Goal: Information Seeking & Learning: Check status

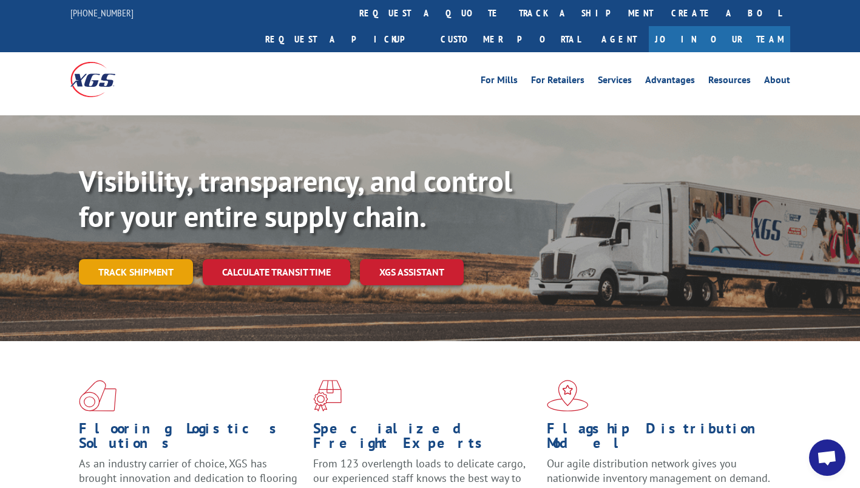
click at [179, 259] on link "Track shipment" at bounding box center [136, 271] width 114 height 25
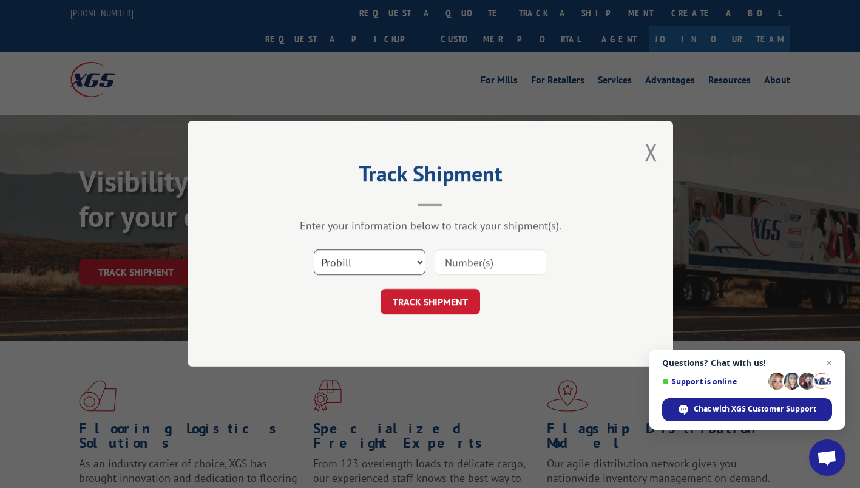
click at [365, 257] on select "Select category... Probill BOL PO" at bounding box center [370, 262] width 112 height 25
select select "bol"
click at [314, 250] on select "Select category... Probill BOL PO" at bounding box center [370, 262] width 112 height 25
click at [513, 264] on input at bounding box center [490, 262] width 112 height 25
paste input "362341"
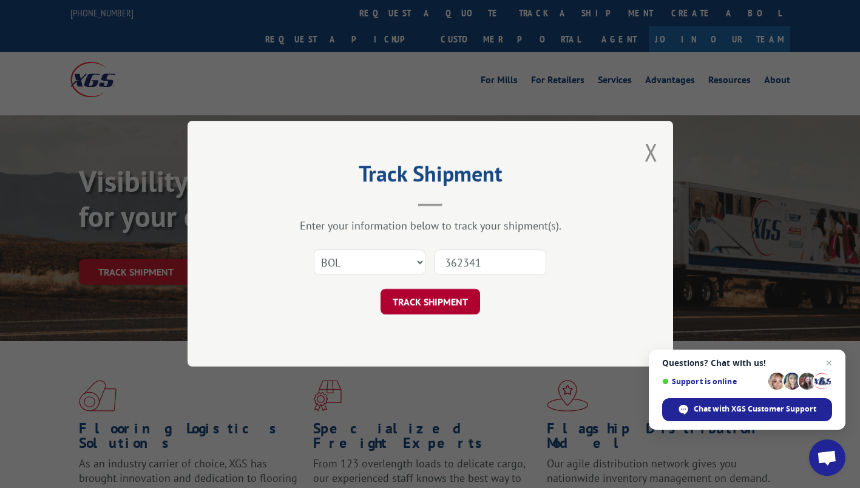
type input "362341"
click at [434, 303] on button "TRACK SHIPMENT" at bounding box center [430, 301] width 100 height 25
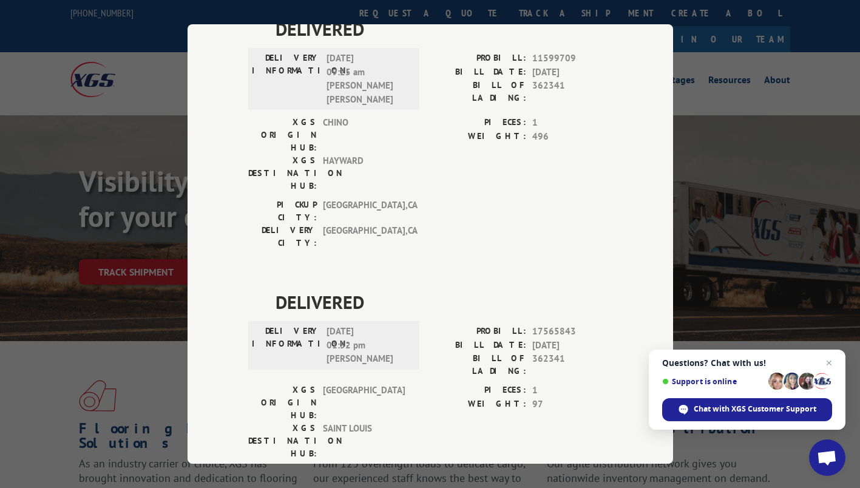
scroll to position [107, 0]
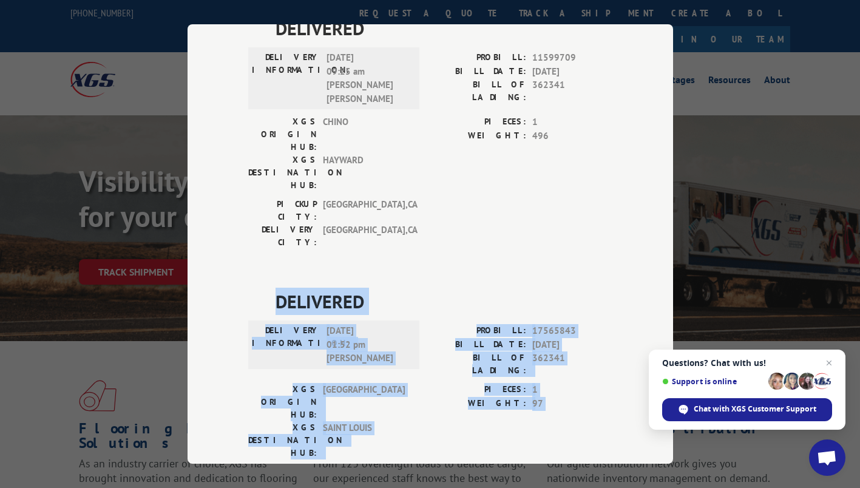
drag, startPoint x: 256, startPoint y: 211, endPoint x: 561, endPoint y: 373, distance: 345.6
click at [561, 373] on div "DELIVERED DELIVERY INFORMATION: [DATE] 09:25 am [PERSON_NAME] [PERSON_NAME] PRO…" at bounding box center [430, 285] width 364 height 541
copy div "DELIVERED DELIVERY INFORMATION: [DATE] 01:52 pm [PERSON_NAME] PROBILL: 17565843…"
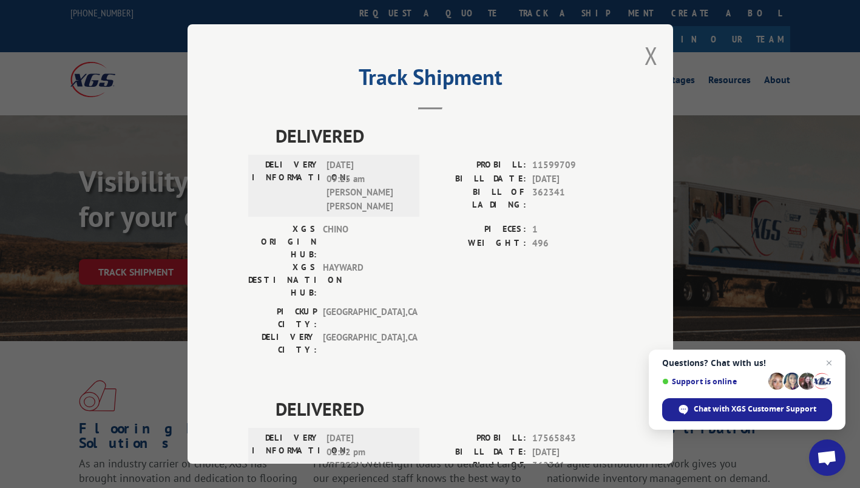
click at [639, 48] on div "Track Shipment DELIVERED DELIVERY INFORMATION: [DATE] 09:25 am [PERSON_NAME] [P…" at bounding box center [429, 243] width 485 height 439
click at [657, 54] on div "Track Shipment DELIVERED DELIVERY INFORMATION: [DATE] 09:25 am [PERSON_NAME] [P…" at bounding box center [429, 243] width 485 height 439
click at [644, 58] on button "Close modal" at bounding box center [650, 55] width 13 height 32
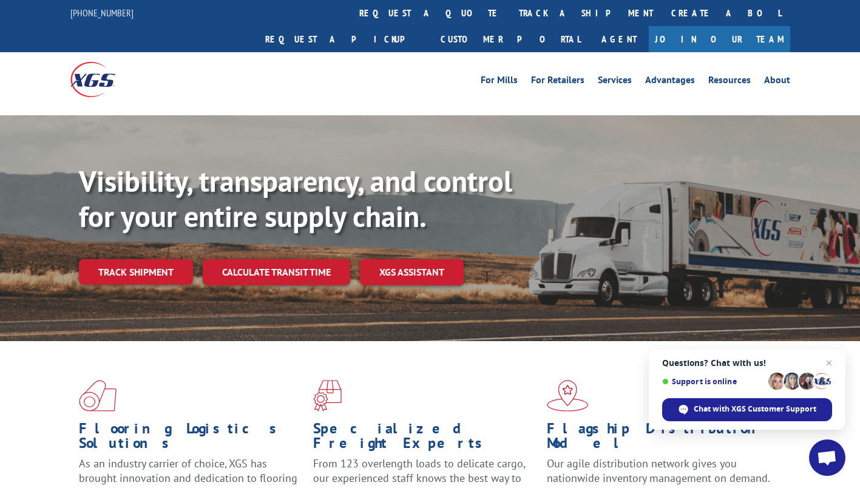
click at [136, 259] on link "Track shipment" at bounding box center [136, 271] width 114 height 25
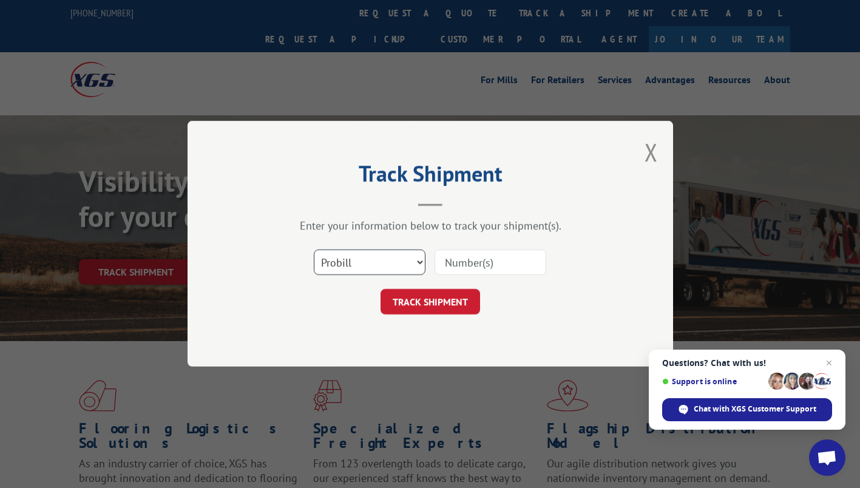
click at [385, 252] on select "Select category... Probill BOL PO" at bounding box center [370, 262] width 112 height 25
select select "bol"
click at [314, 250] on select "Select category... Probill BOL PO" at bounding box center [370, 262] width 112 height 25
click at [459, 266] on input at bounding box center [490, 262] width 112 height 25
type input "362341"
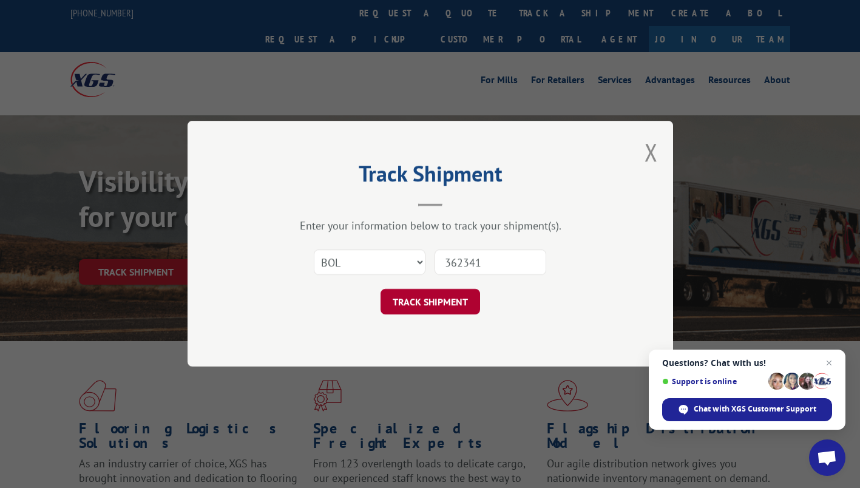
click at [430, 301] on button "TRACK SHIPMENT" at bounding box center [430, 301] width 100 height 25
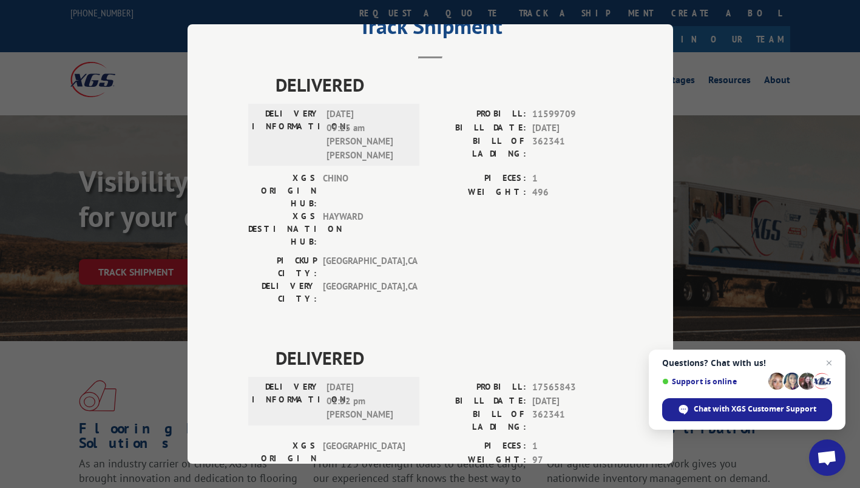
scroll to position [107, 0]
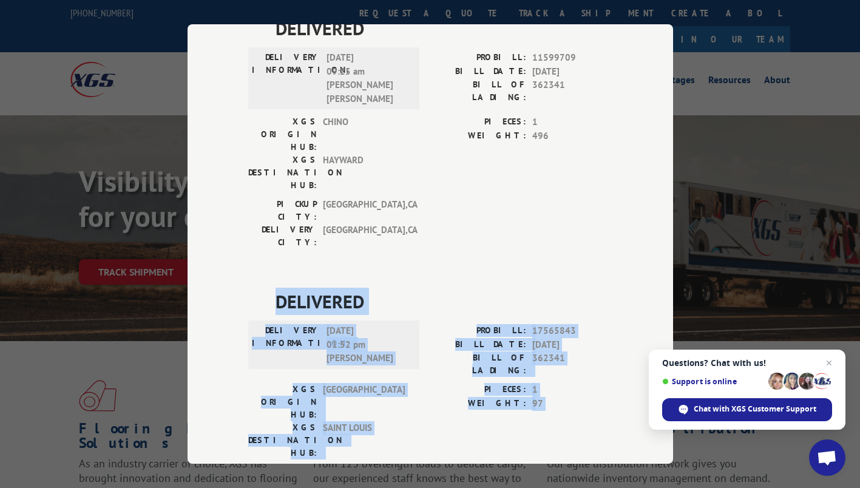
drag, startPoint x: 266, startPoint y: 226, endPoint x: 539, endPoint y: 362, distance: 305.0
click at [539, 362] on div "DELIVERED DELIVERY INFORMATION: [DATE] 01:52 pm [PERSON_NAME] PROBILL: 17565843…" at bounding box center [430, 405] width 364 height 235
copy div "DELIVERED DELIVERY INFORMATION: [DATE] 01:52 pm [PERSON_NAME] PROBILL: 17565843…"
